Goal: Task Accomplishment & Management: Use online tool/utility

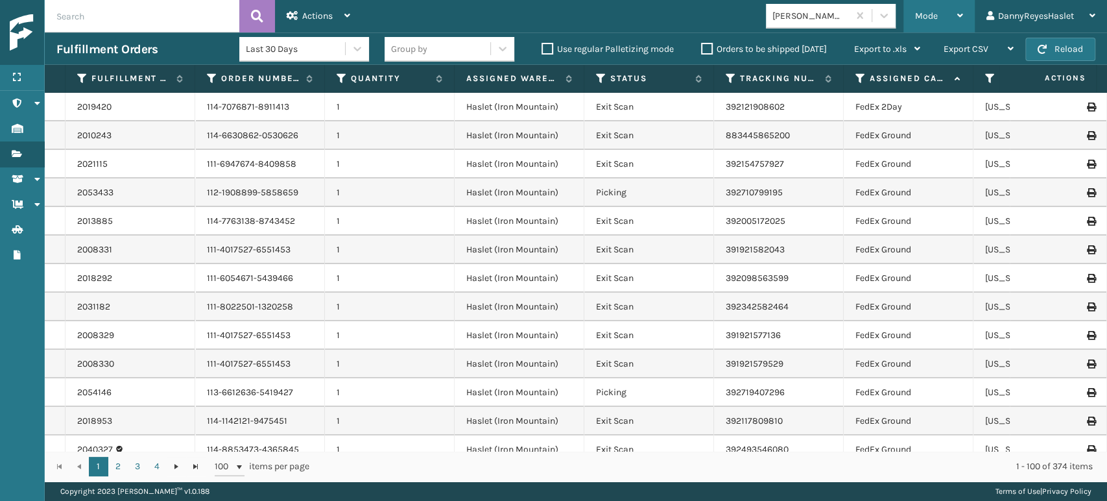
click at [942, 14] on div "Mode" at bounding box center [939, 16] width 48 height 32
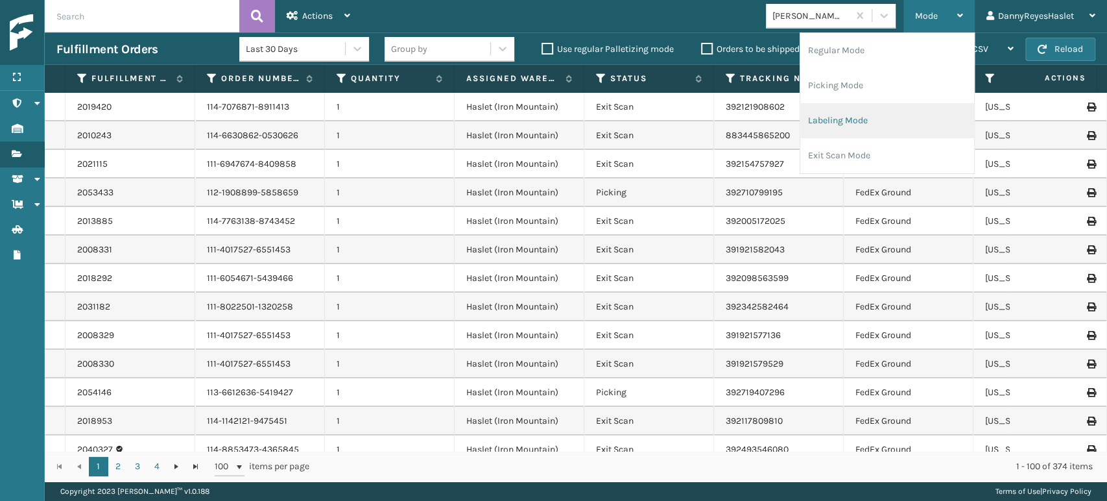
click at [846, 116] on li "Labeling Mode" at bounding box center [887, 120] width 174 height 35
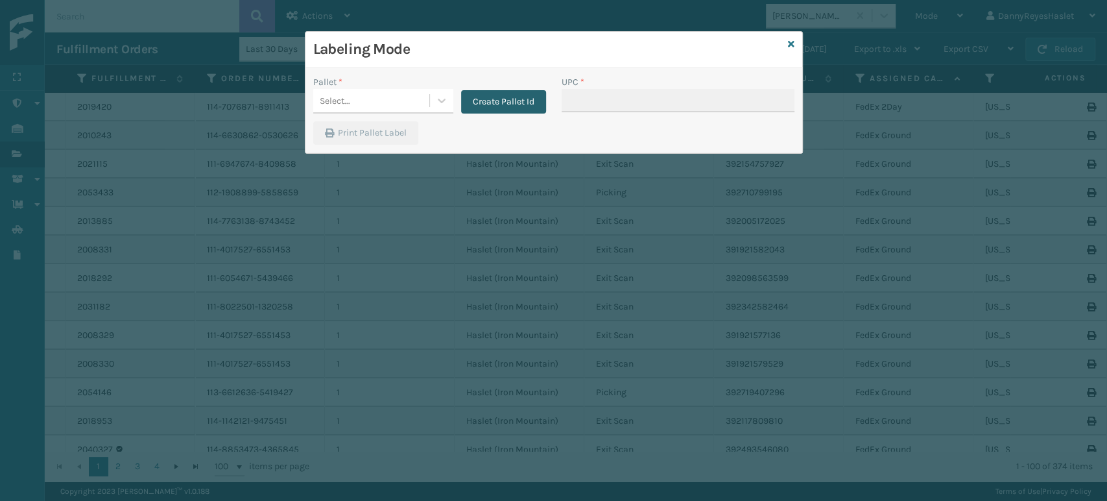
click at [497, 108] on button "Create Pallet Id" at bounding box center [503, 101] width 85 height 23
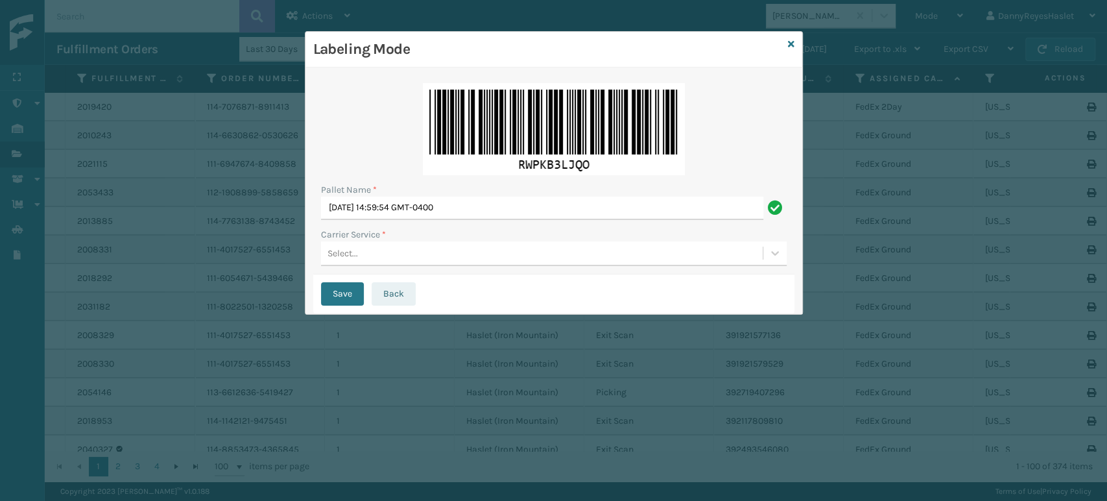
click at [378, 293] on button "Back" at bounding box center [394, 293] width 44 height 23
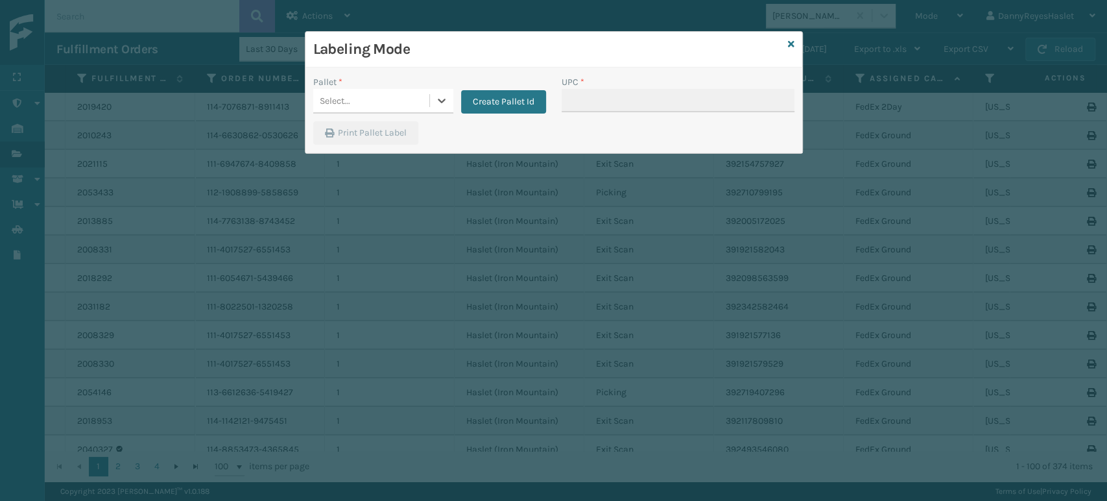
click at [407, 109] on div "Select..." at bounding box center [371, 100] width 116 height 21
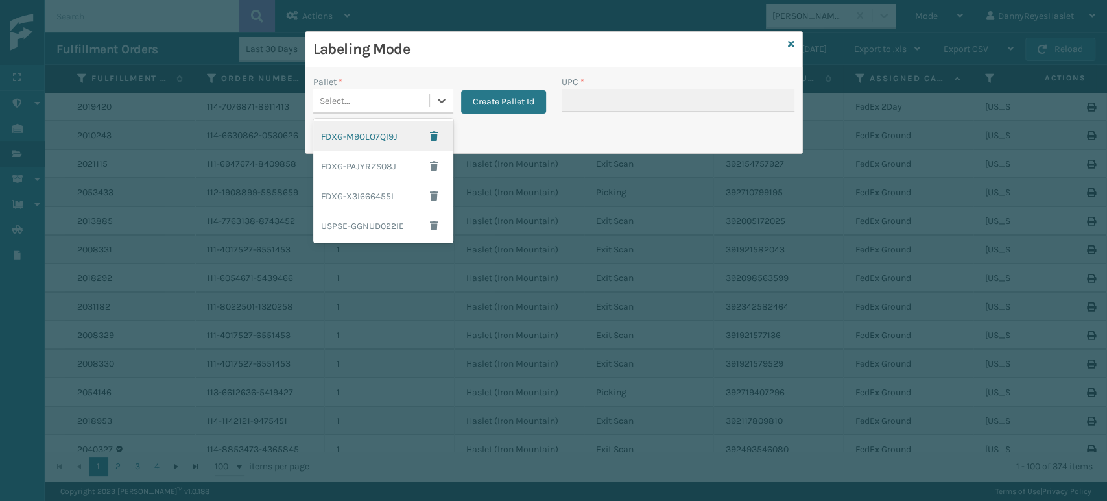
click at [379, 139] on div "FDXG-M9OLO7QI9J" at bounding box center [383, 136] width 140 height 30
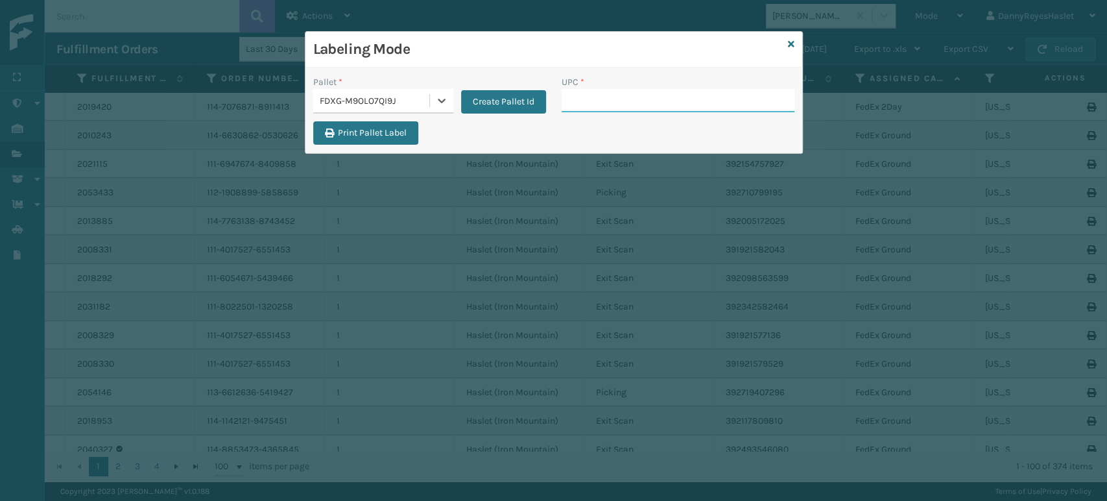
click at [582, 102] on input "UPC *" at bounding box center [678, 100] width 233 height 23
type input "8409851"
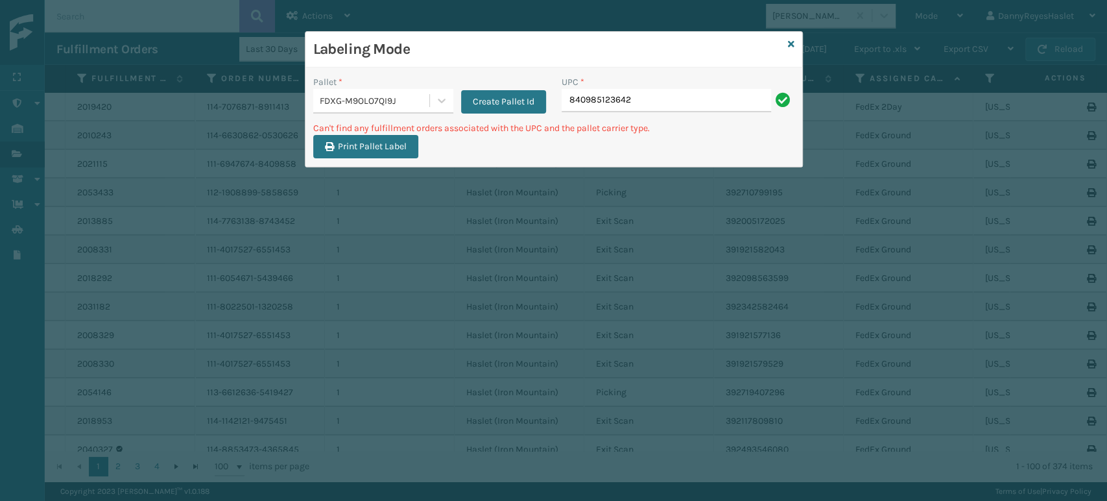
click at [582, 102] on input "840985123642" at bounding box center [666, 100] width 209 height 23
type input "-"
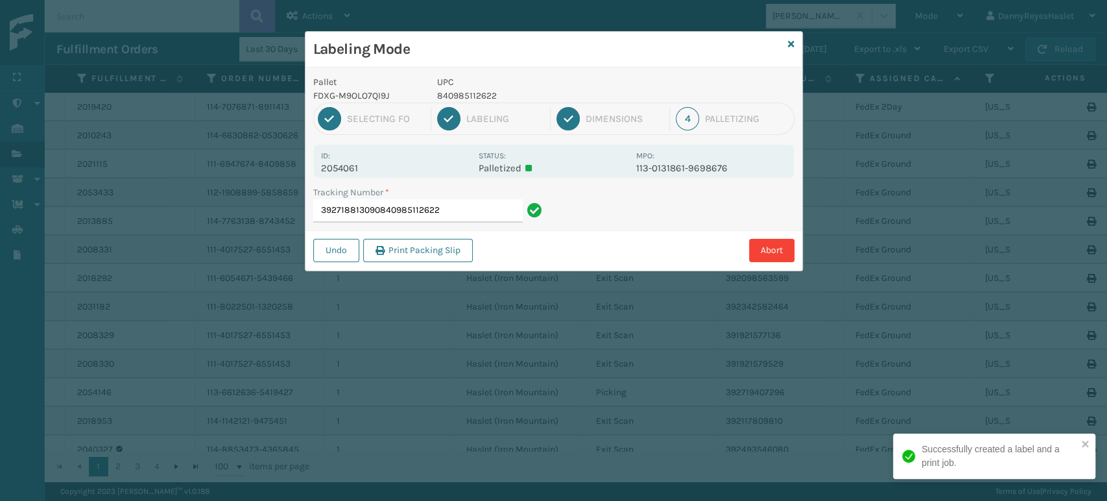
type input "392718813090840985112622"
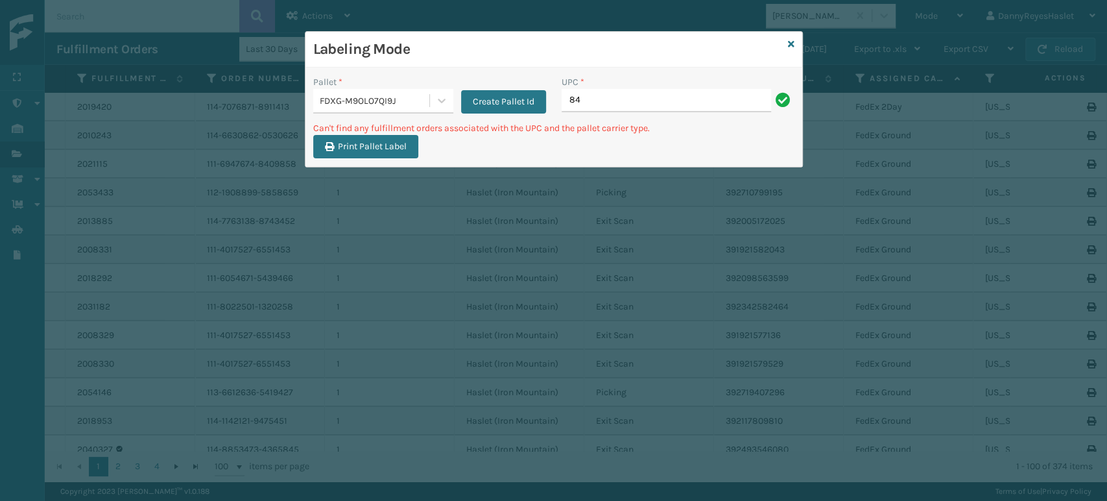
type input "8"
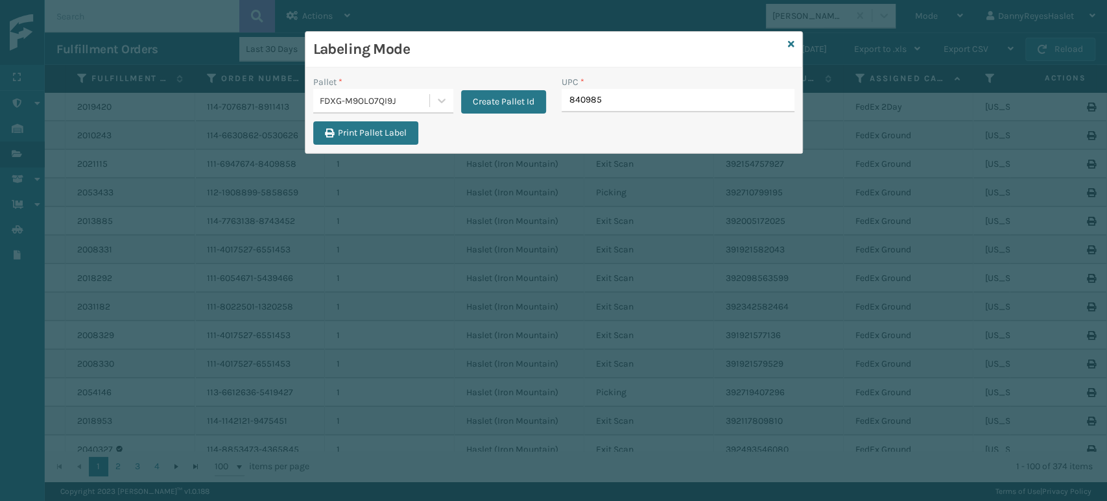
type input "8409851"
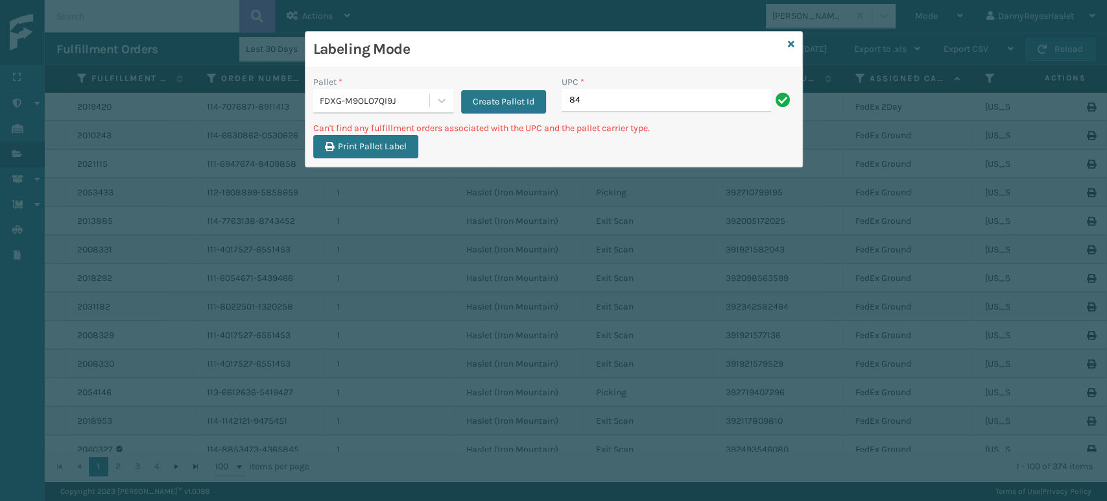
type input "8"
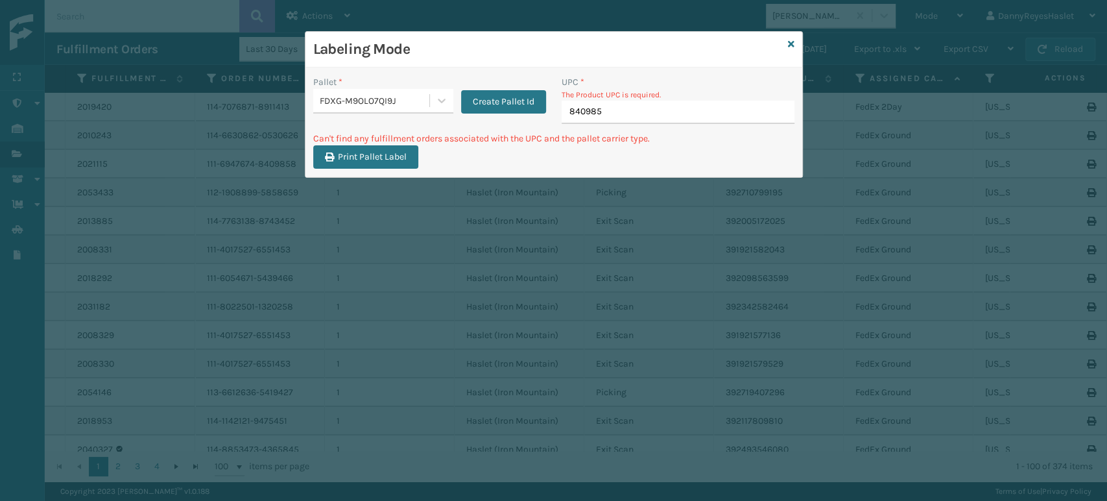
type input "8409851"
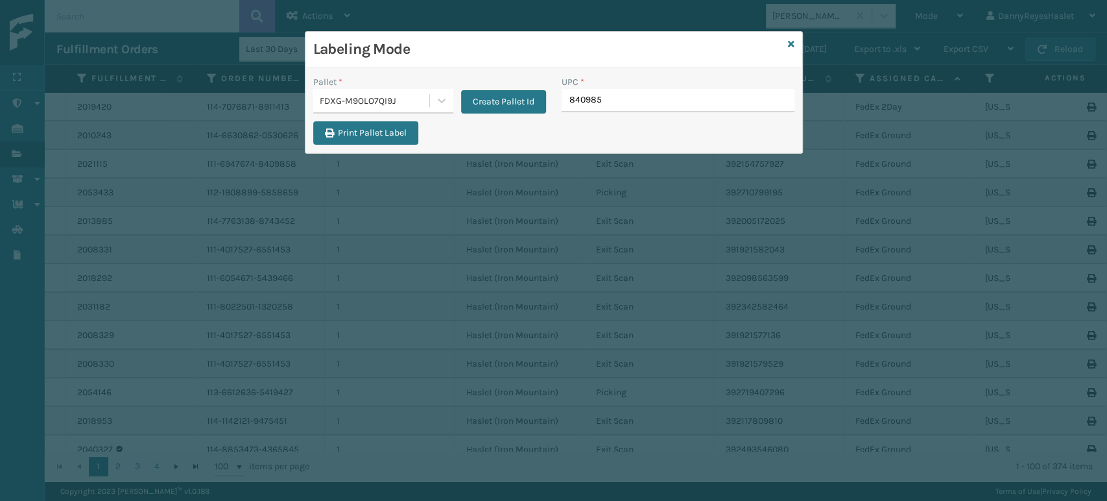
type input "8409851"
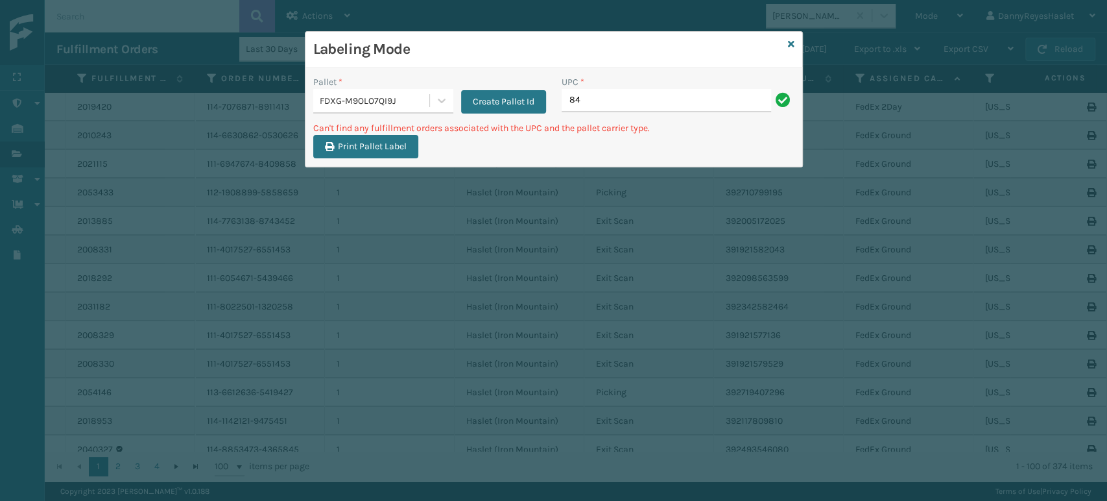
type input "8"
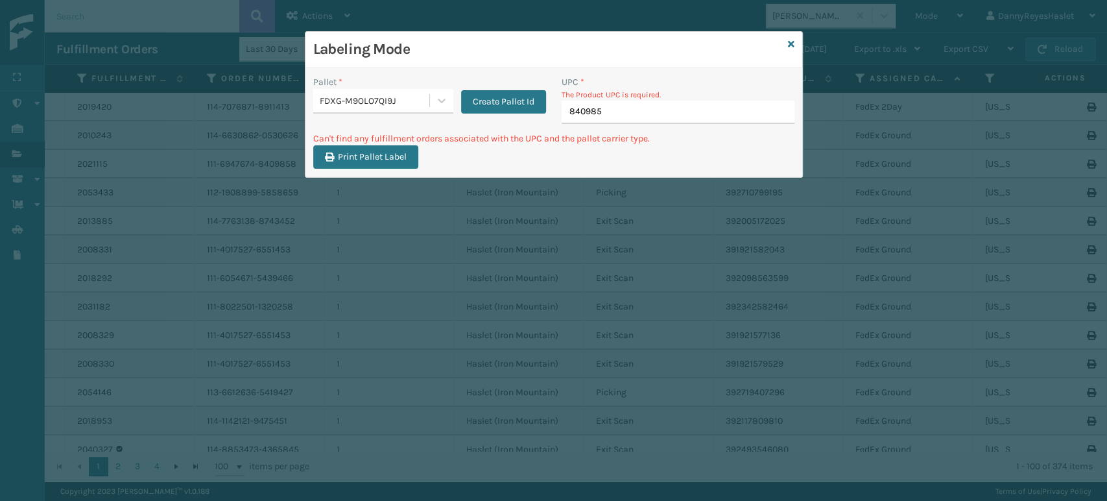
type input "8409851"
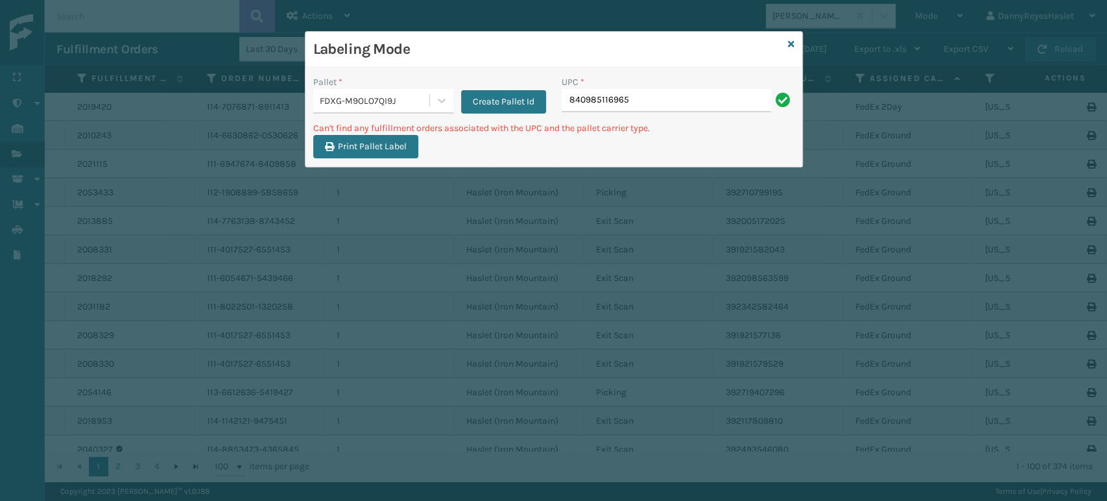
click at [634, 92] on input "840985116965" at bounding box center [666, 100] width 209 height 23
click at [789, 47] on icon at bounding box center [791, 44] width 6 height 9
